Goal: Task Accomplishment & Management: Manage account settings

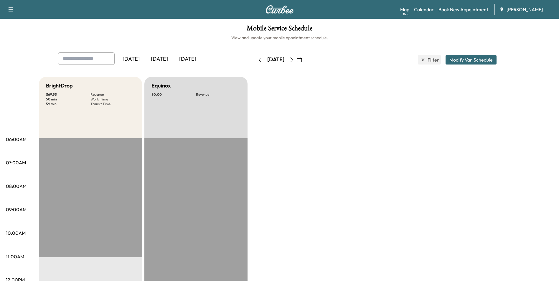
click at [294, 59] on icon "button" at bounding box center [291, 59] width 5 height 5
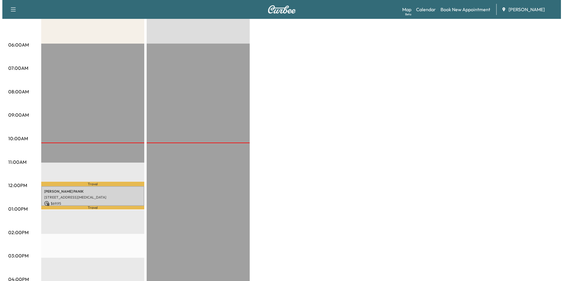
scroll to position [118, 0]
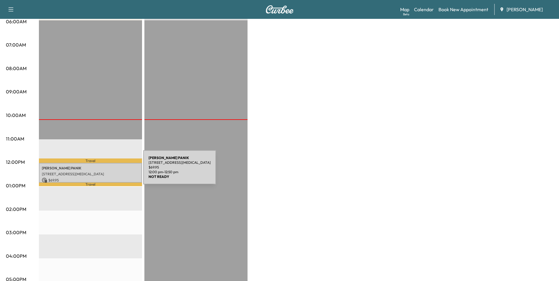
click at [101, 172] on p "[STREET_ADDRESS][MEDICAL_DATA]" at bounding box center [90, 174] width 97 height 5
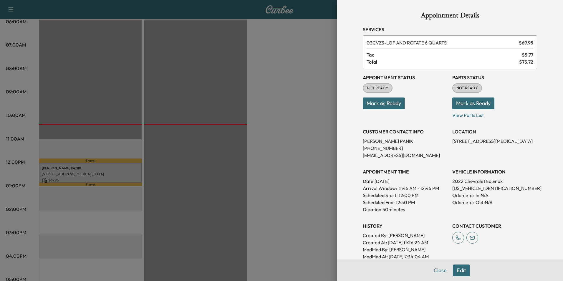
click at [463, 189] on p "[US_VEHICLE_IDENTIFICATION_NUMBER]" at bounding box center [494, 188] width 85 height 7
drag, startPoint x: 463, startPoint y: 188, endPoint x: 414, endPoint y: 111, distance: 91.6
click at [414, 111] on div "Appointment Status NOT READY Mark as Ready" at bounding box center [405, 93] width 85 height 49
click at [465, 188] on p "[US_VEHICLE_IDENTIFICATION_NUMBER]" at bounding box center [494, 188] width 85 height 7
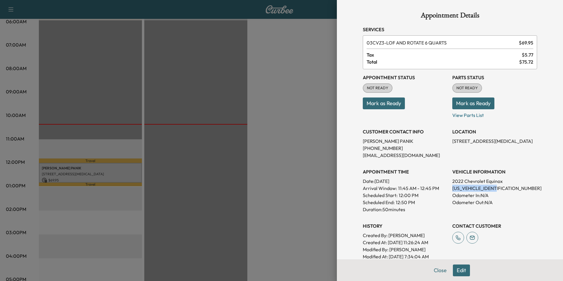
click at [465, 188] on p "[US_VEHICLE_IDENTIFICATION_NUMBER]" at bounding box center [494, 188] width 85 height 7
copy p "[US_VEHICLE_IDENTIFICATION_NUMBER]"
